Goal: Task Accomplishment & Management: Use online tool/utility

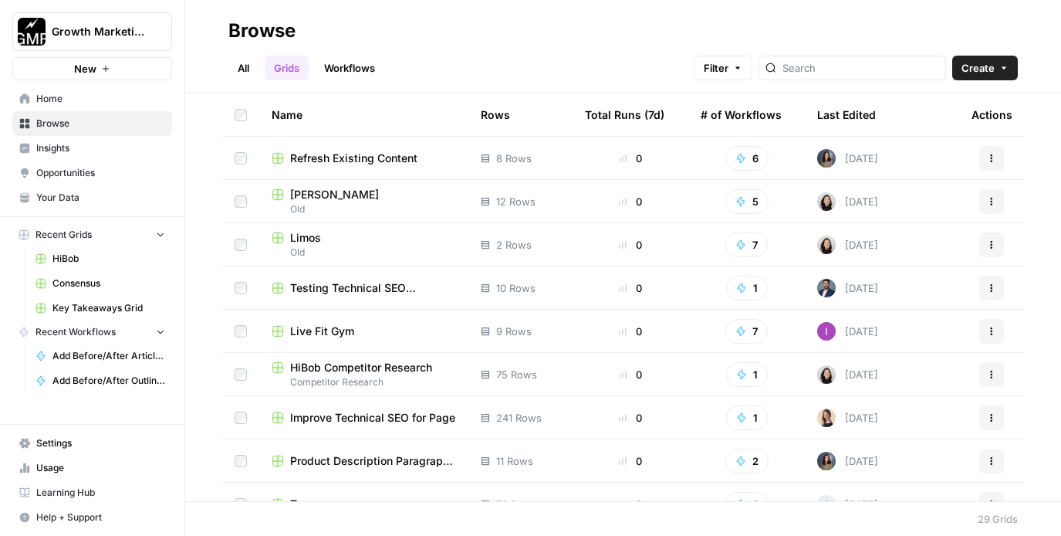
click at [75, 259] on span "HiBob" at bounding box center [108, 259] width 113 height 14
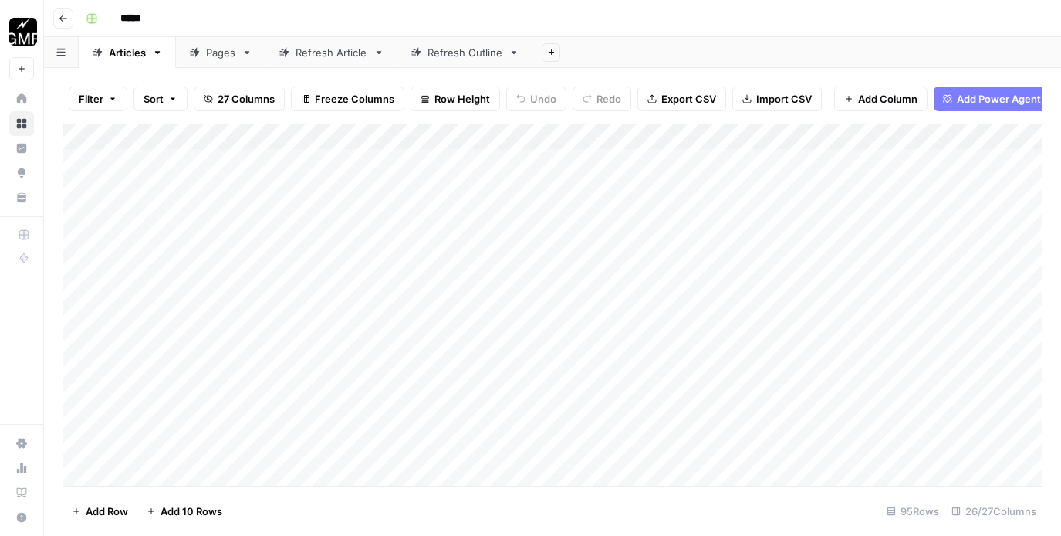
click at [368, 51] on link "Refresh Article" at bounding box center [331, 52] width 132 height 31
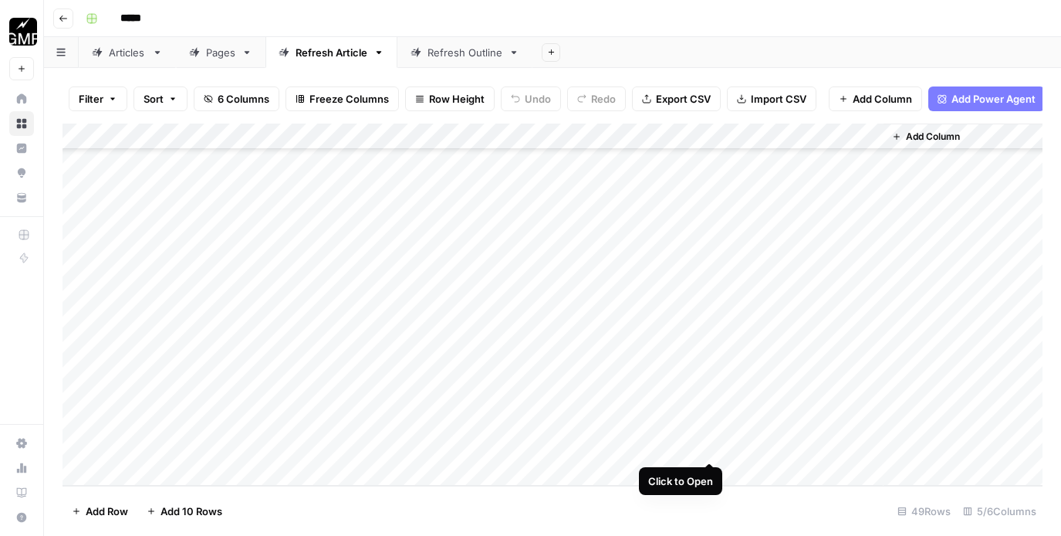
click at [708, 448] on div "Add Column" at bounding box center [553, 304] width 980 height 362
